Goal: Task Accomplishment & Management: Use online tool/utility

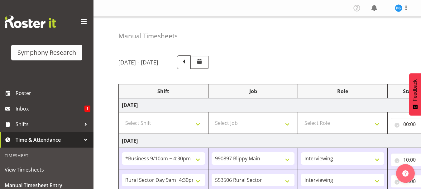
select select "26078"
select select "10631"
select select "47"
select select "81561"
select select "10587"
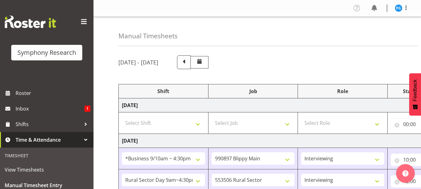
select select "47"
select select "81561"
select select "10587"
select select "47"
select select "81561"
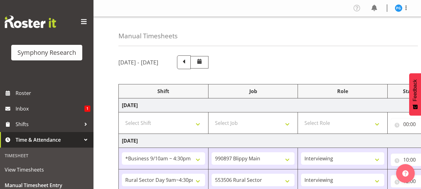
select select "10587"
select select "47"
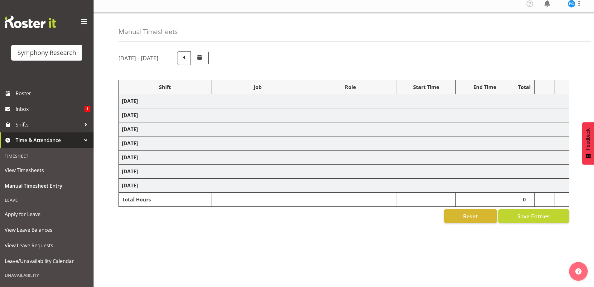
scroll to position [18, 0]
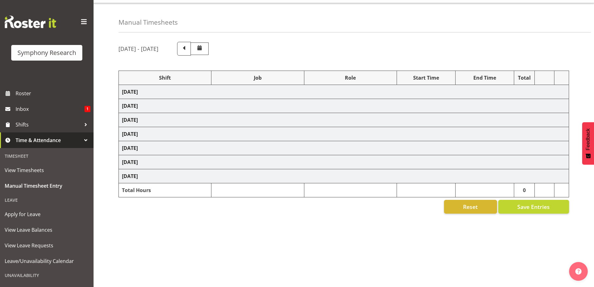
select select "26078"
select select "10631"
select select "47"
select select "81561"
select select "10587"
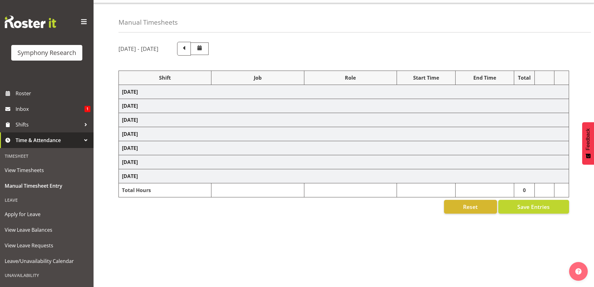
select select "47"
select select "81561"
select select "10587"
select select "47"
select select "81561"
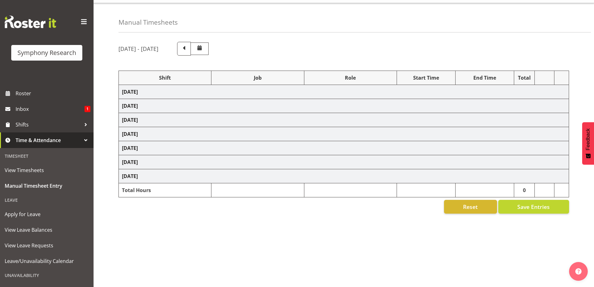
select select "10587"
select select "47"
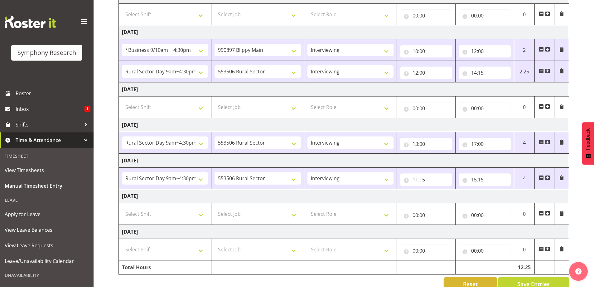
scroll to position [122, 0]
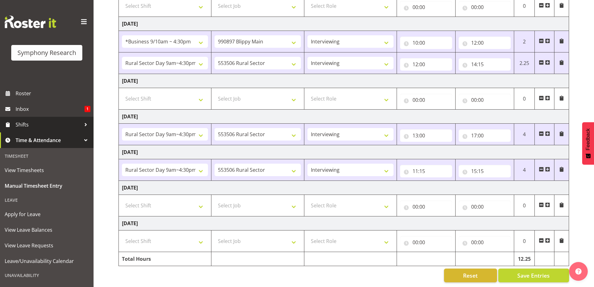
click at [24, 125] on span "Shifts" at bounding box center [48, 124] width 65 height 9
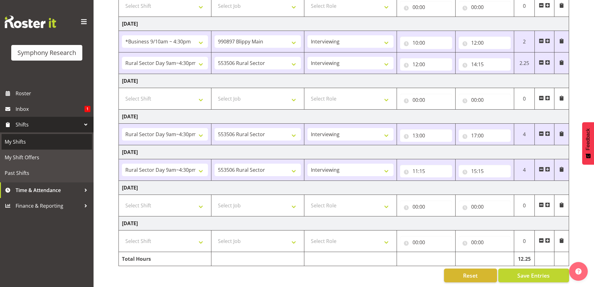
click at [22, 139] on span "My Shifts" at bounding box center [47, 141] width 84 height 9
